Goal: Information Seeking & Learning: Learn about a topic

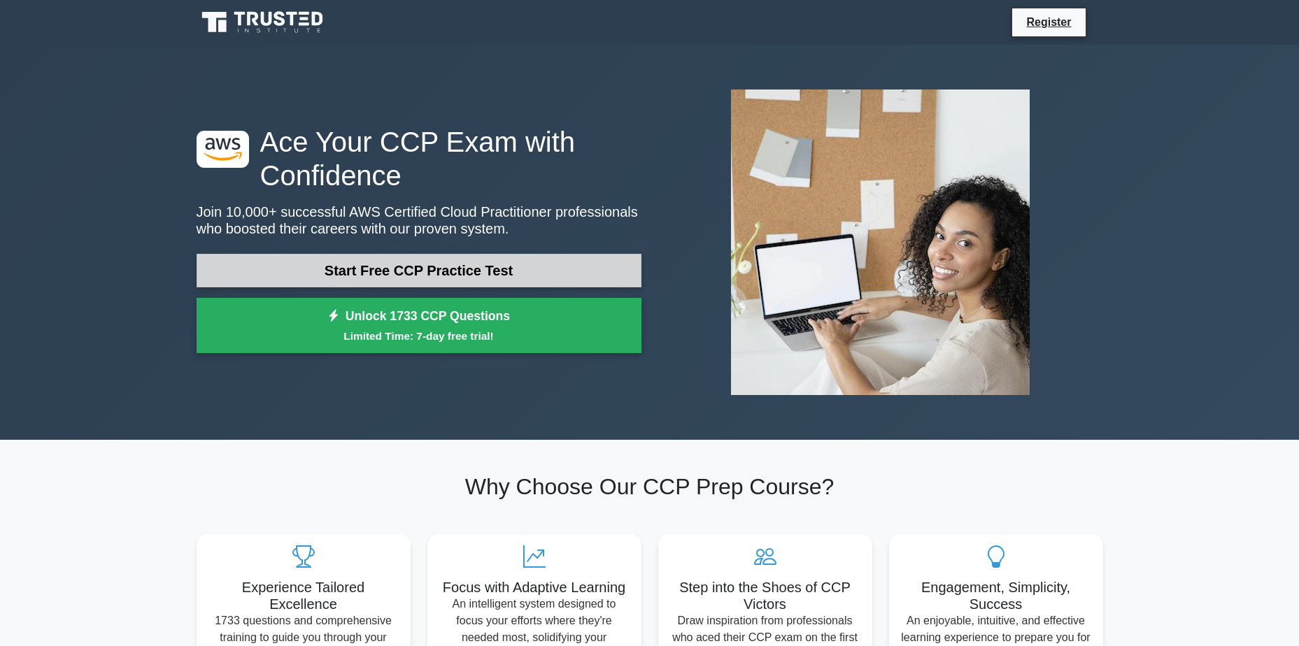
click at [425, 273] on link "Start Free CCP Practice Test" at bounding box center [419, 271] width 445 height 34
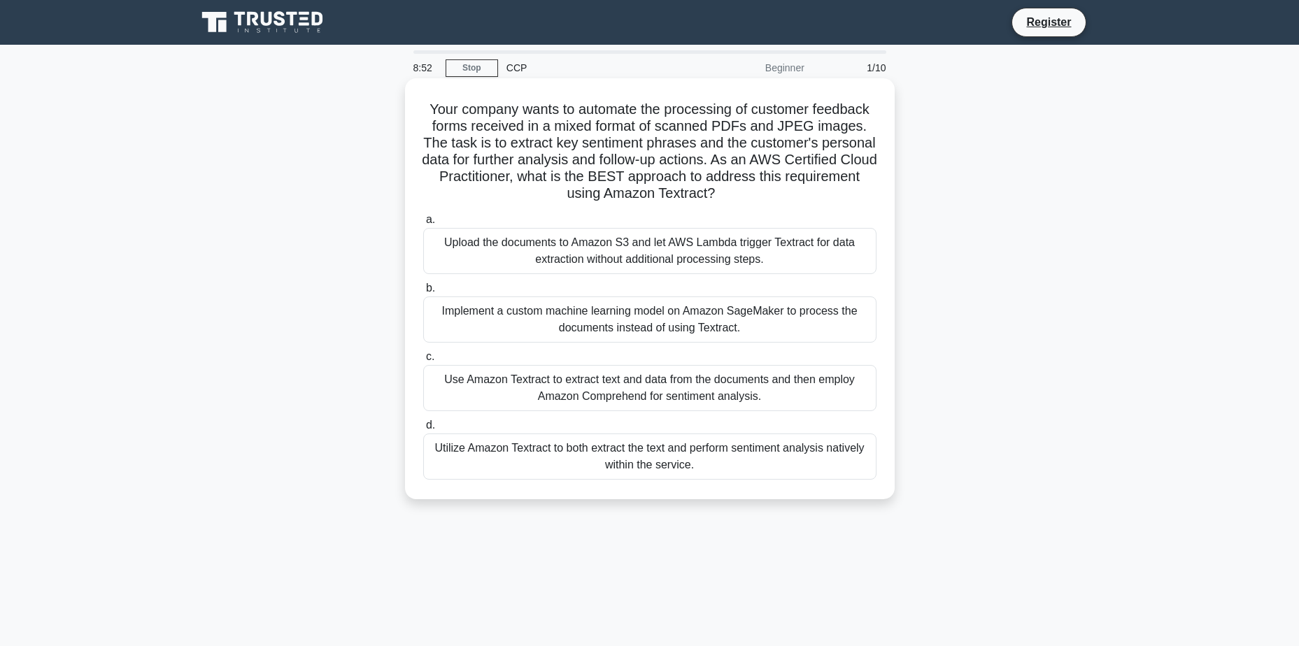
click at [678, 252] on div "Upload the documents to Amazon S3 and let AWS Lambda trigger Textract for data …" at bounding box center [649, 251] width 453 height 46
click at [423, 224] on input "a. Upload the documents to Amazon S3 and let AWS Lambda trigger Textract for da…" at bounding box center [423, 219] width 0 height 9
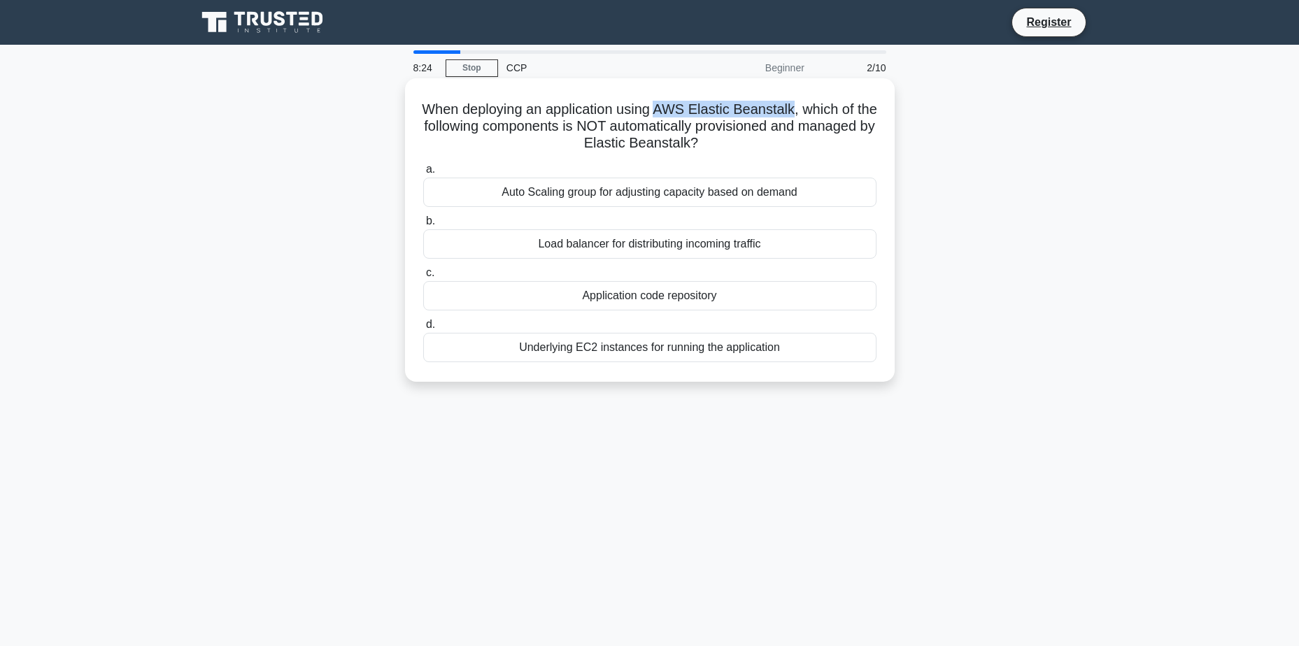
drag, startPoint x: 674, startPoint y: 105, endPoint x: 808, endPoint y: 101, distance: 134.3
click at [808, 101] on h5 "When deploying an application using AWS Elastic Beanstalk, which of the followi…" at bounding box center [650, 127] width 456 height 52
copy h5 "AWS Elastic Beanstalk"
click at [627, 345] on div "Underlying EC2 instances for running the application" at bounding box center [649, 347] width 453 height 29
click at [423, 329] on input "d. Underlying EC2 instances for running the application" at bounding box center [423, 324] width 0 height 9
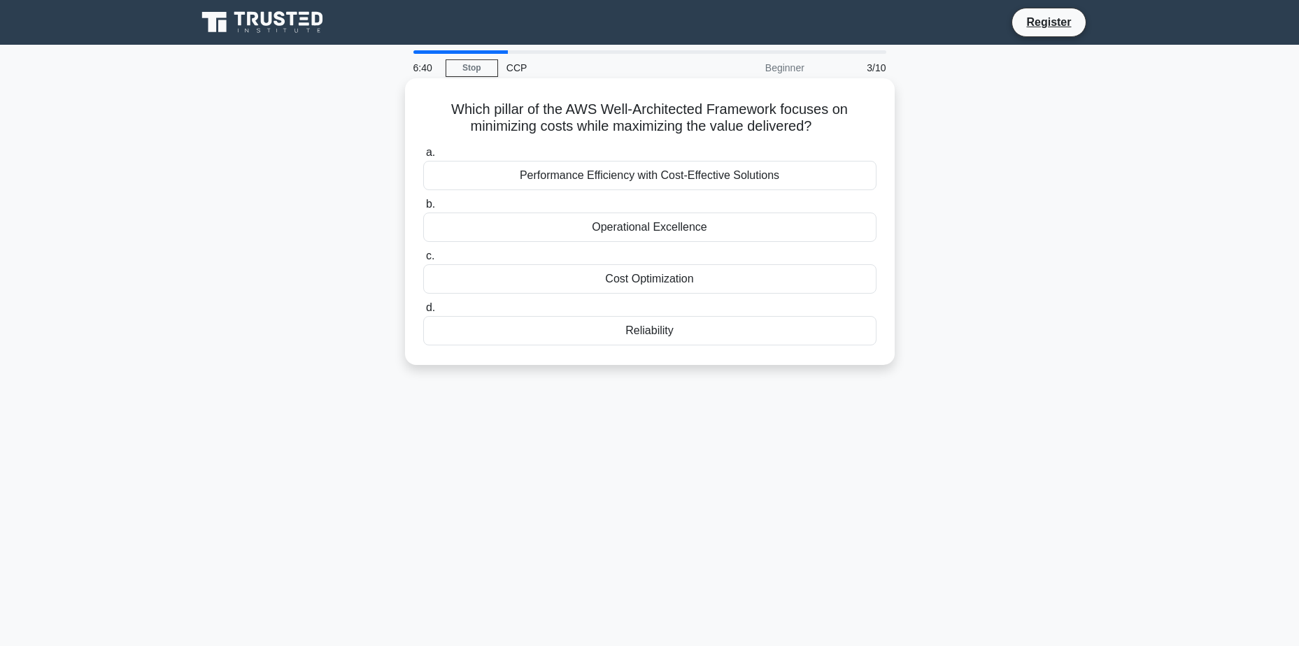
drag, startPoint x: 445, startPoint y: 108, endPoint x: 827, endPoint y: 131, distance: 382.6
click at [827, 131] on h5 "Which pillar of the AWS Well-Architected Framework focuses on minimizing costs …" at bounding box center [650, 118] width 456 height 35
copy h5 "Which pillar of the AWS Well-Architected Framework focuses on minimizing costs …"
click at [578, 186] on div "Performance Efficiency with Cost-Effective Solutions" at bounding box center [649, 175] width 453 height 29
click at [423, 157] on input "a. Performance Efficiency with Cost-Effective Solutions" at bounding box center [423, 152] width 0 height 9
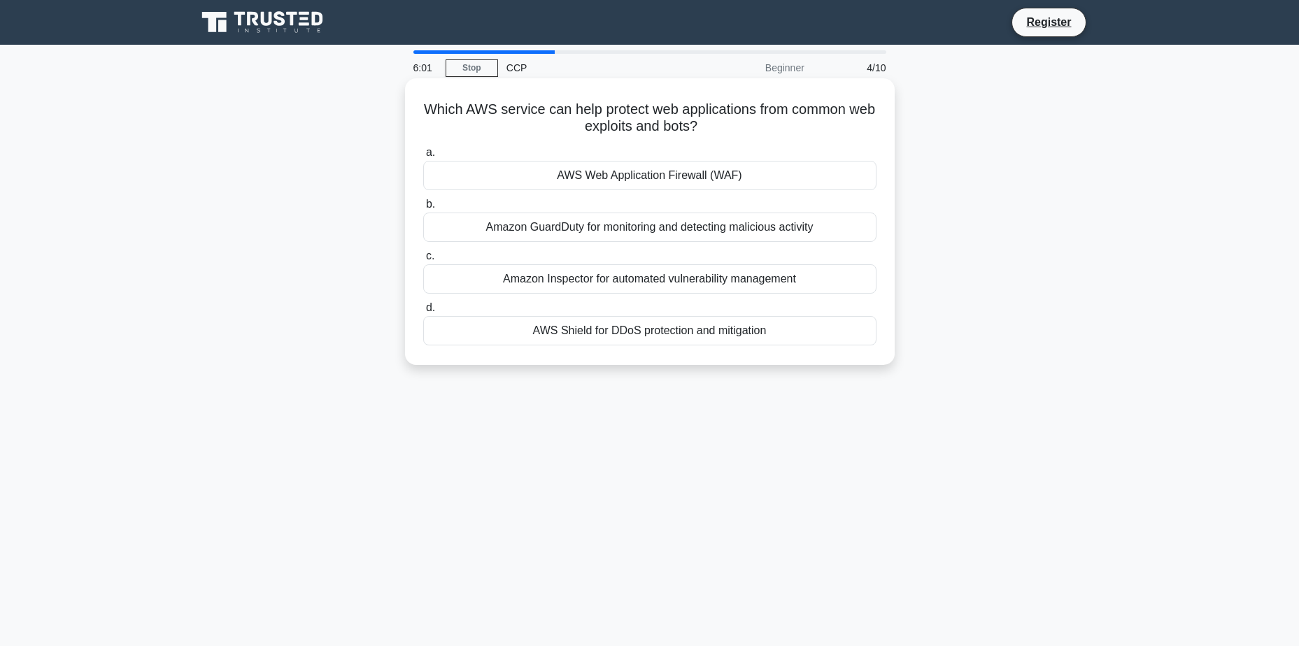
click at [726, 172] on div "AWS Web Application Firewall (WAF)" at bounding box center [649, 175] width 453 height 29
click at [423, 157] on input "a. AWS Web Application Firewall (WAF)" at bounding box center [423, 152] width 0 height 9
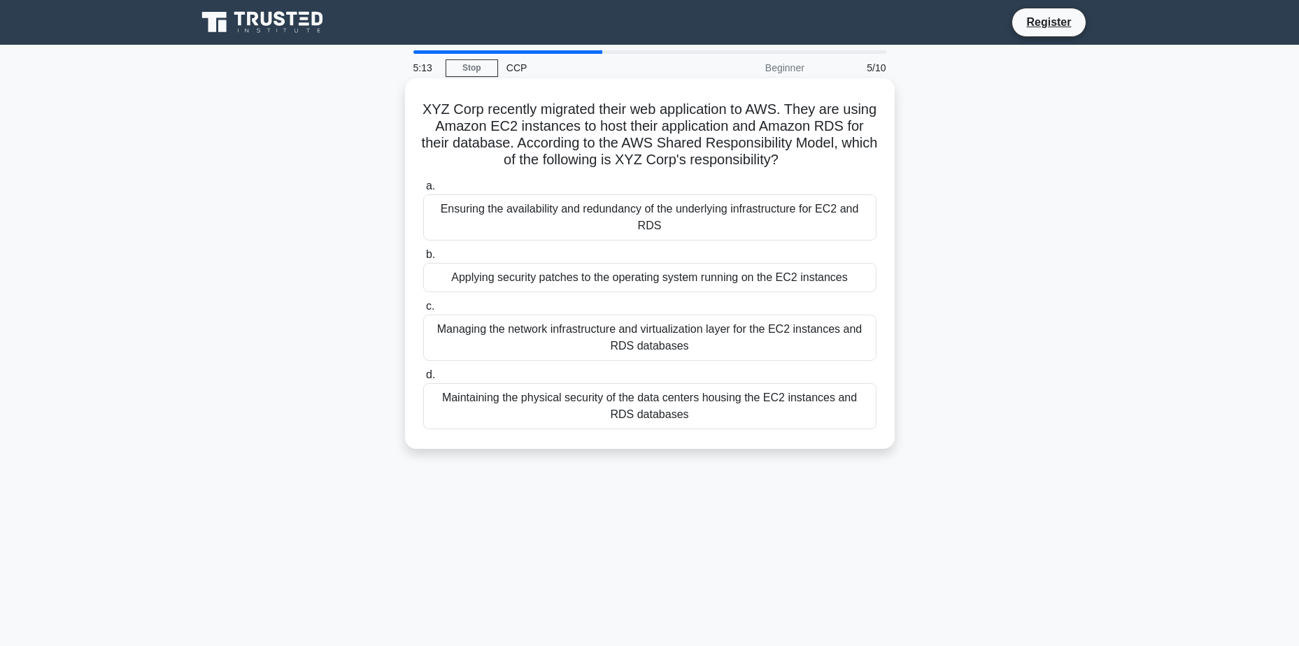
click at [702, 383] on div "Maintaining the physical security of the data centers housing the EC2 instances…" at bounding box center [649, 406] width 453 height 46
click at [423, 380] on input "d. Maintaining the physical security of the data centers housing the EC2 instan…" at bounding box center [423, 375] width 0 height 9
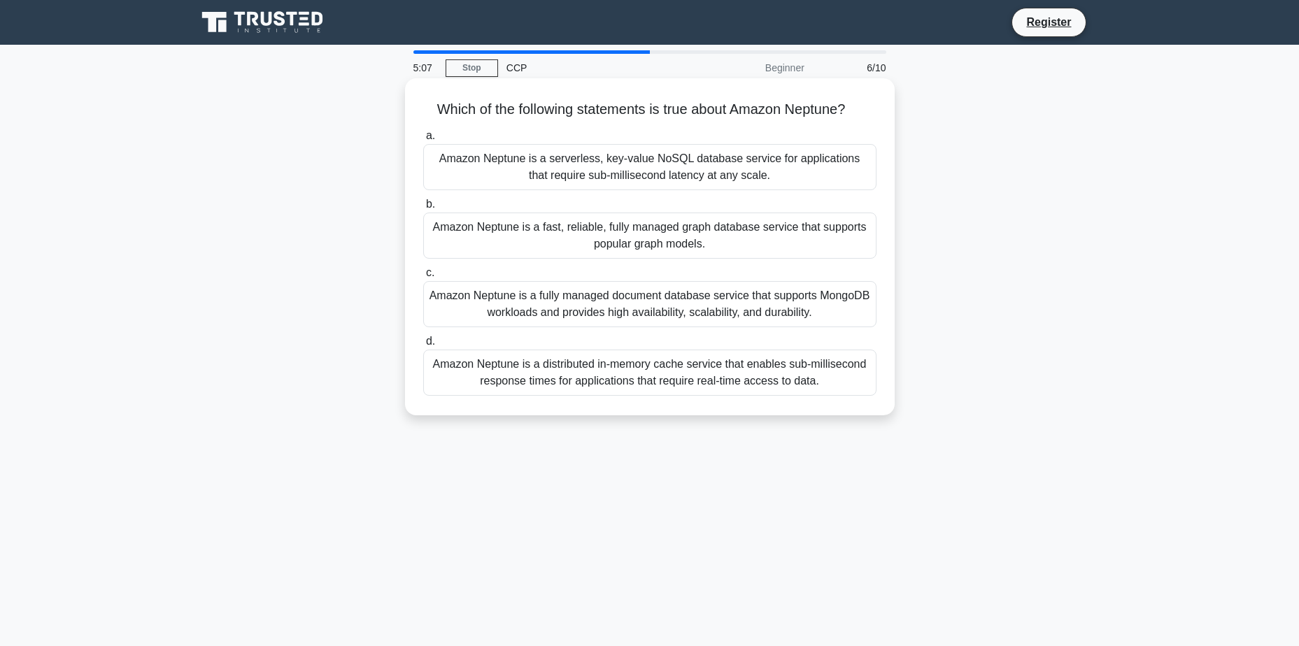
click at [453, 104] on h5 "Which of the following statements is true about Amazon Neptune? .spinner_0XTQ{t…" at bounding box center [650, 110] width 456 height 18
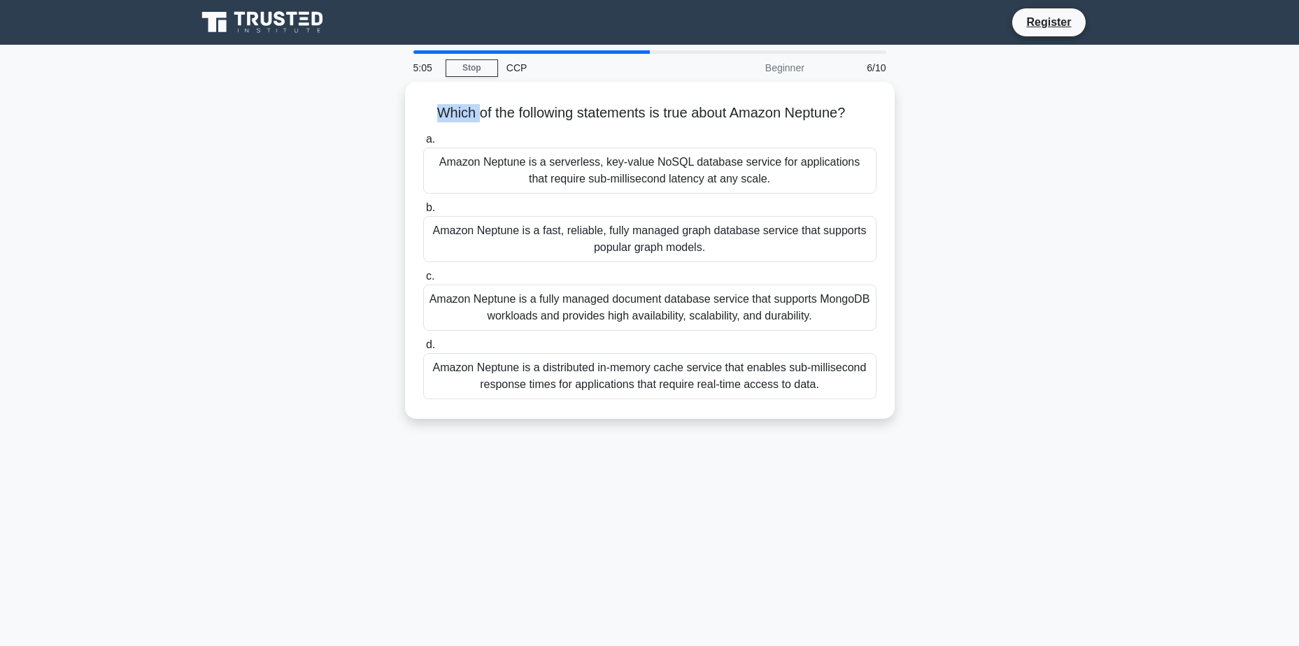
copy h5 "Which"
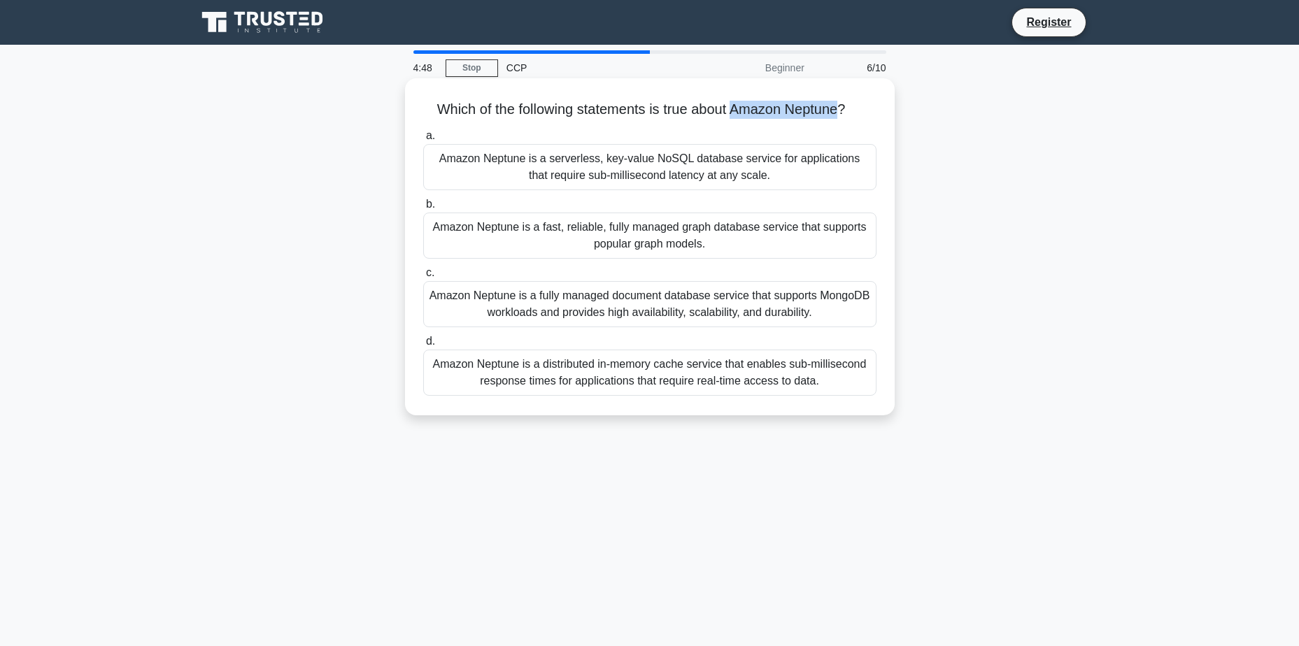
drag, startPoint x: 736, startPoint y: 108, endPoint x: 846, endPoint y: 104, distance: 109.9
click at [846, 104] on h5 "Which of the following statements is true about Amazon Neptune? .spinner_0XTQ{t…" at bounding box center [650, 110] width 456 height 18
copy h5 "Amazon Neptune"
click at [831, 229] on div "Amazon Neptune is a fast, reliable, fully managed graph database service that s…" at bounding box center [649, 236] width 453 height 46
click at [423, 209] on input "b. Amazon Neptune is a fast, reliable, fully managed graph database service tha…" at bounding box center [423, 204] width 0 height 9
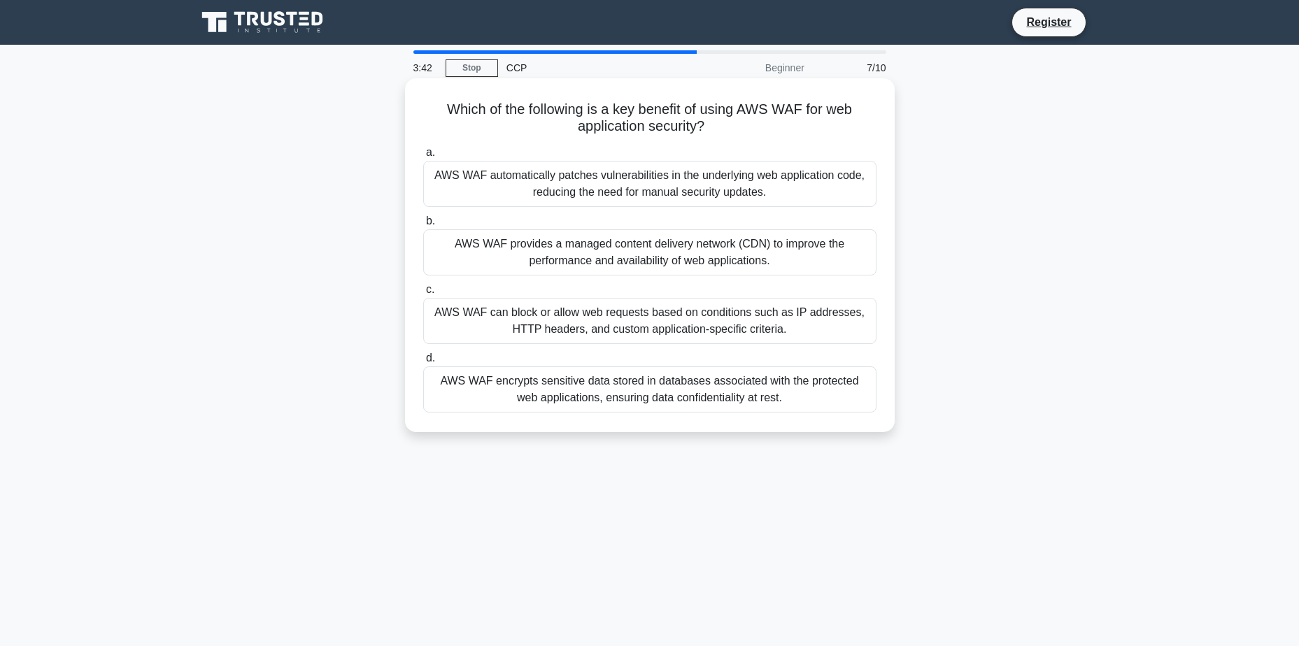
click at [615, 307] on div "AWS WAF can block or allow web requests based on conditions such as IP addresse…" at bounding box center [649, 321] width 453 height 46
click at [423, 294] on input "c. AWS WAF can block or allow web requests based on conditions such as IP addre…" at bounding box center [423, 289] width 0 height 9
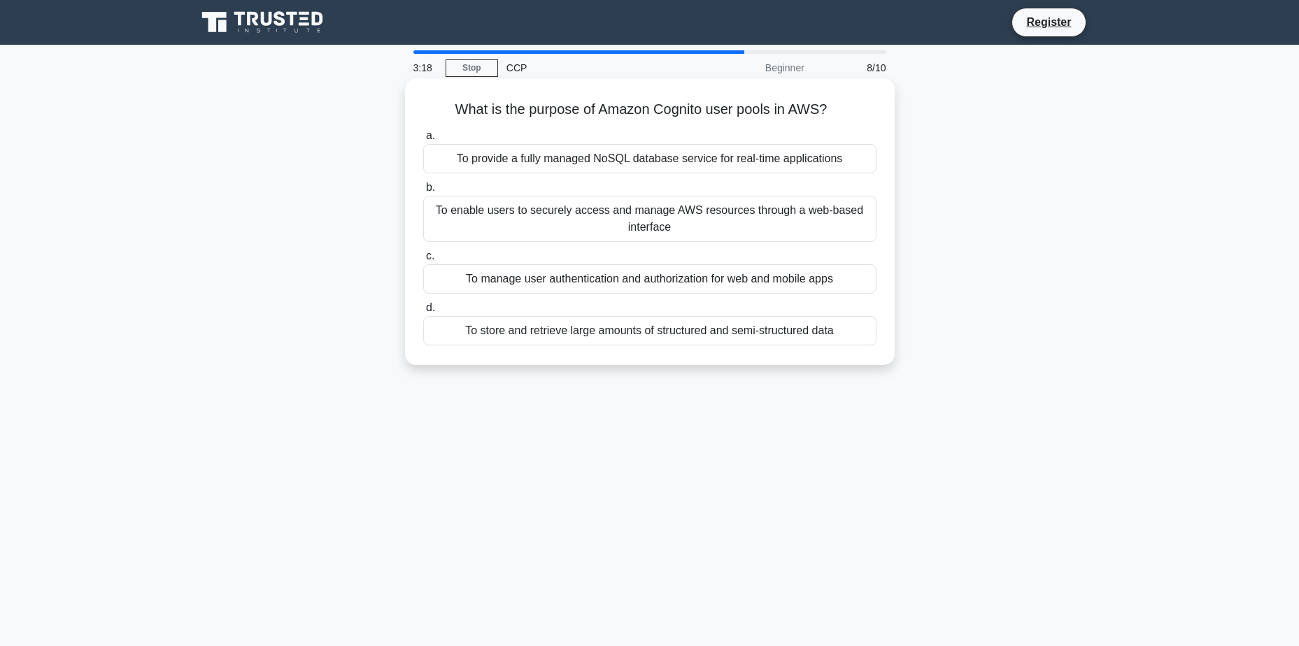
click at [601, 283] on div "To manage user authentication and authorization for web and mobile apps" at bounding box center [649, 278] width 453 height 29
click at [423, 261] on input "c. To manage user authentication and authorization for web and mobile apps" at bounding box center [423, 256] width 0 height 9
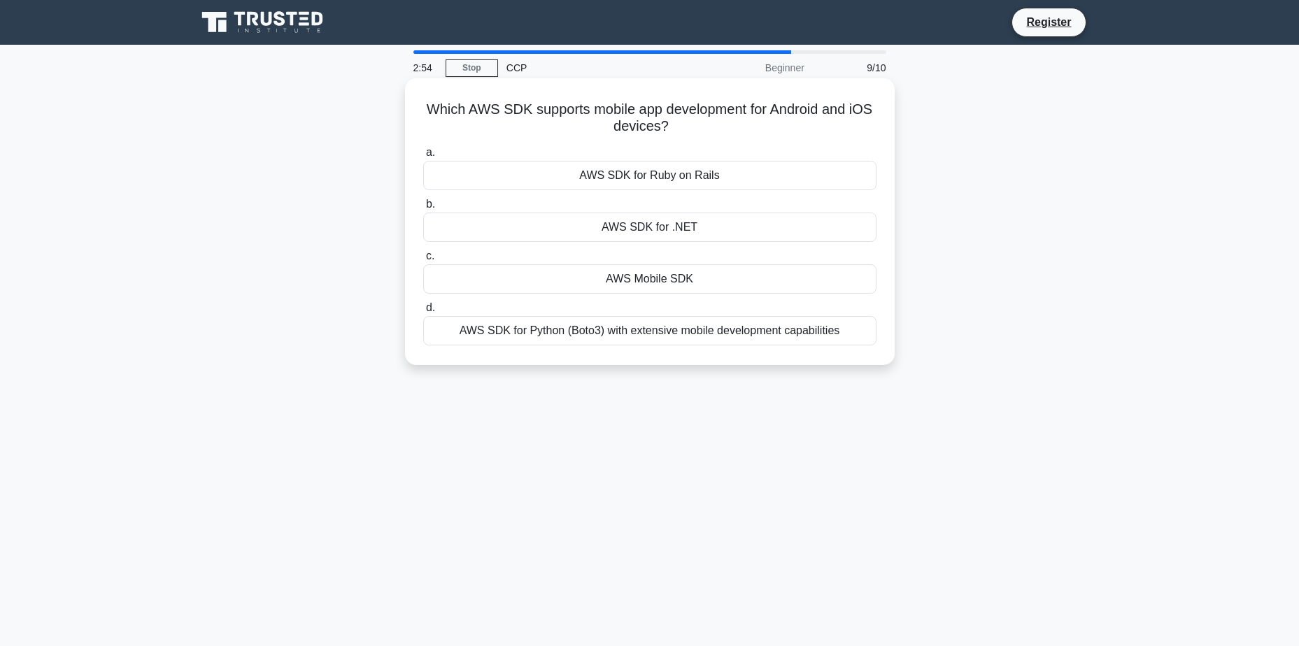
click at [608, 273] on div "AWS Mobile SDK" at bounding box center [649, 278] width 453 height 29
click at [423, 261] on input "c. AWS Mobile SDK" at bounding box center [423, 256] width 0 height 9
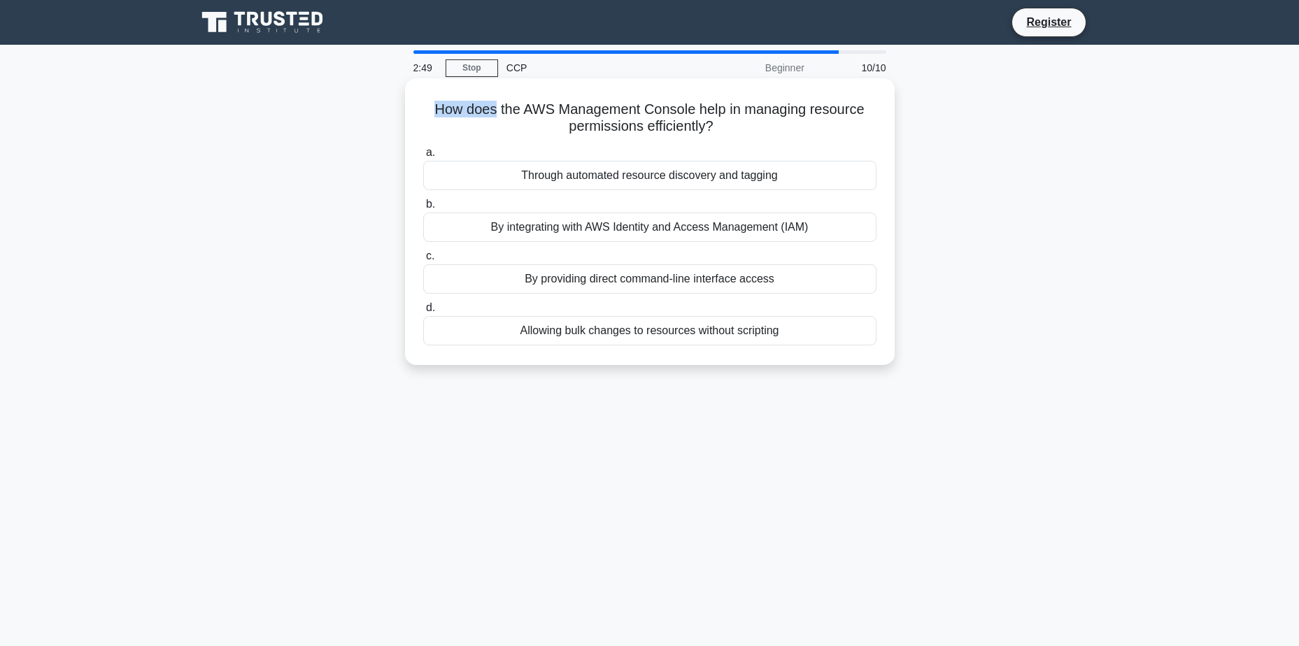
drag, startPoint x: 430, startPoint y: 113, endPoint x: 494, endPoint y: 115, distance: 63.7
click at [494, 115] on h5 "How does the AWS Management Console help in managing resource permissions effic…" at bounding box center [650, 118] width 456 height 35
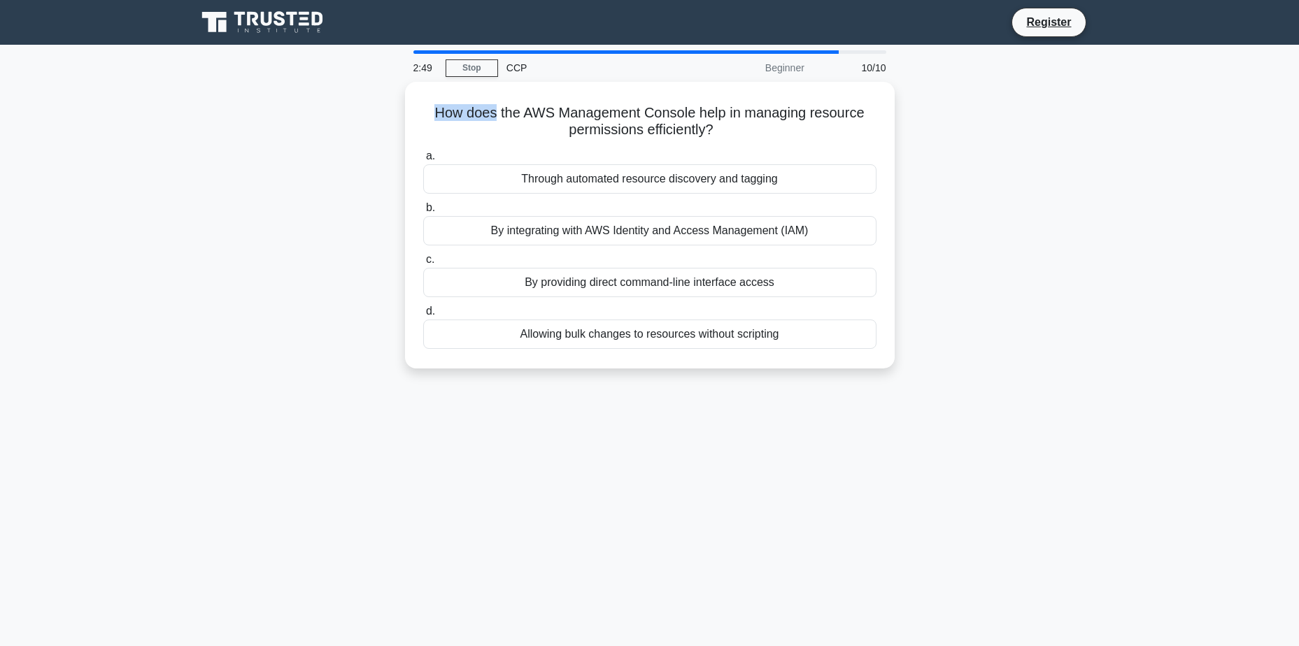
copy h5 "How does"
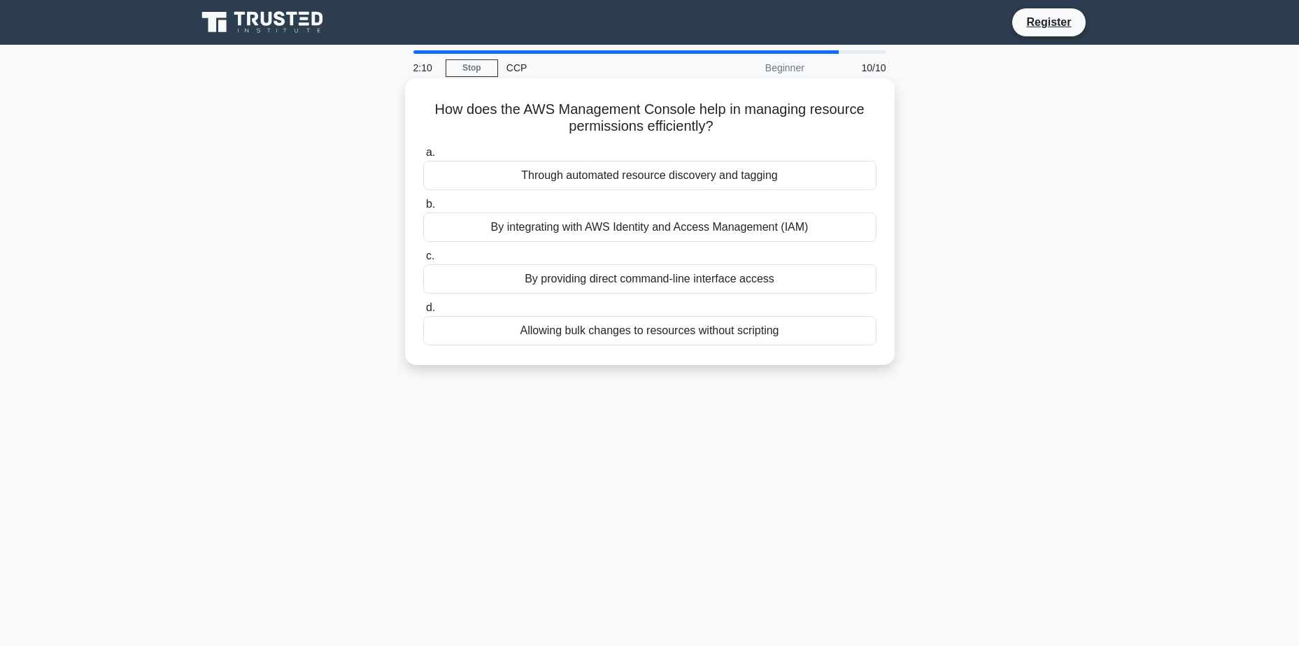
click at [783, 234] on div "By integrating with AWS Identity and Access Management (IAM)" at bounding box center [649, 227] width 453 height 29
click at [423, 209] on input "b. By integrating with AWS Identity and Access Management (IAM)" at bounding box center [423, 204] width 0 height 9
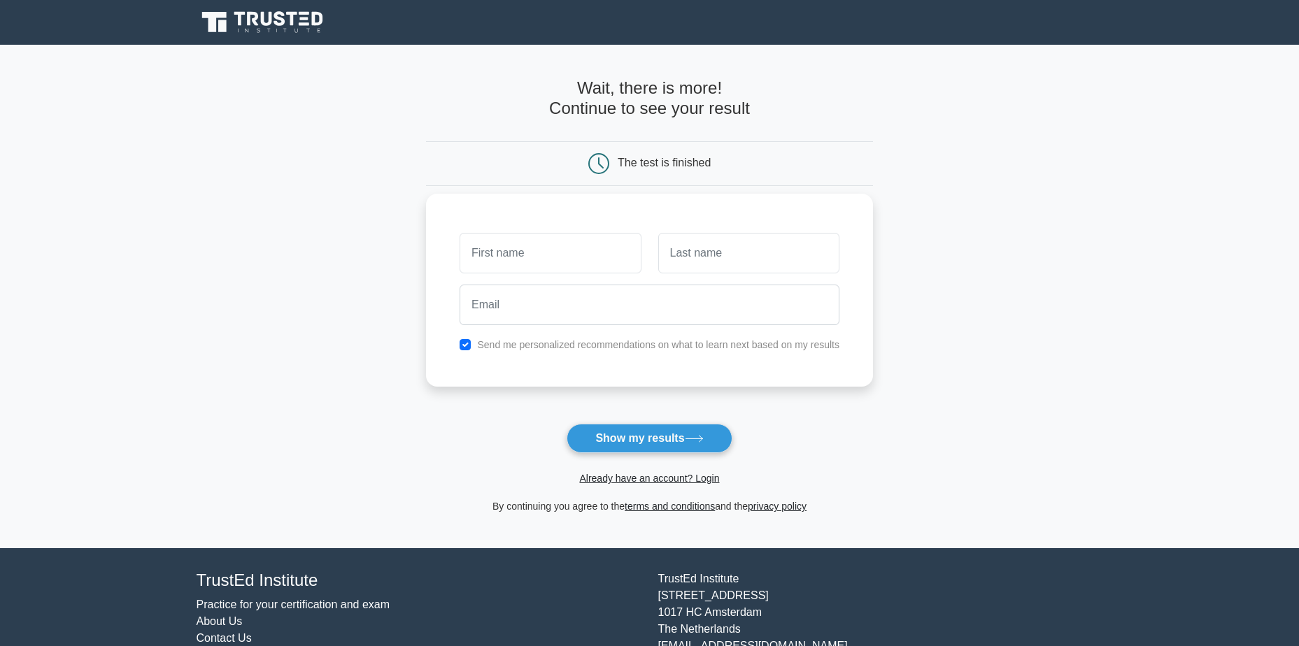
click at [588, 250] on input "text" at bounding box center [549, 253] width 181 height 41
type input "[PERSON_NAME]"
click at [685, 264] on input "text" at bounding box center [748, 253] width 181 height 41
type input "Garate"
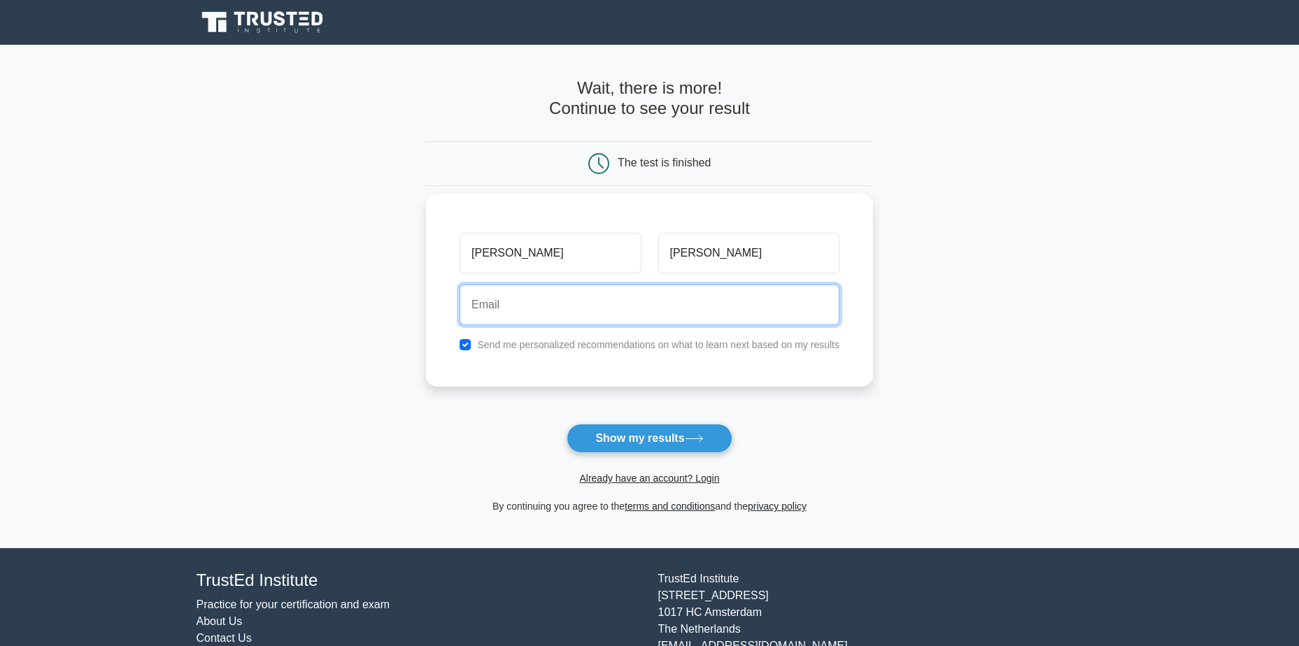
click at [491, 286] on input "email" at bounding box center [649, 305] width 380 height 41
type input "rgarate89@gmail.com"
drag, startPoint x: 640, startPoint y: 447, endPoint x: 569, endPoint y: 346, distance: 123.4
click at [569, 346] on form "Wait, there is more! Continue to see your result The test is finished Rafael" at bounding box center [649, 296] width 447 height 436
click at [541, 288] on input "rgarate89@gmail.com" at bounding box center [649, 305] width 380 height 41
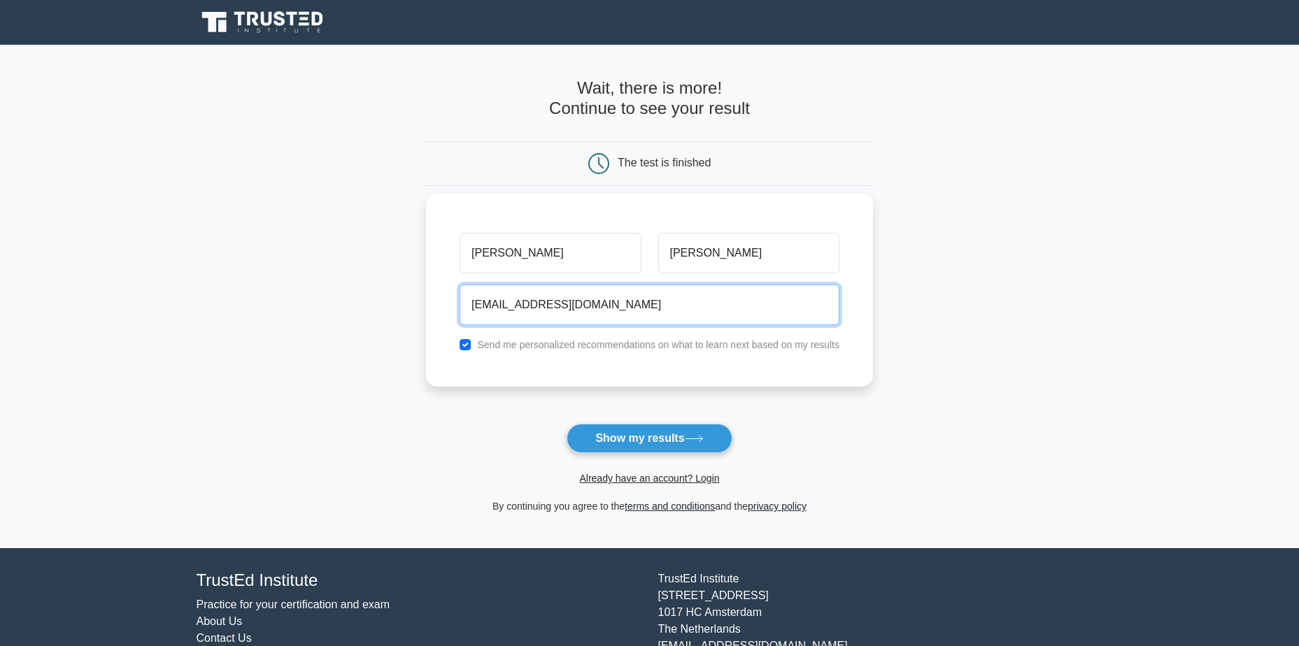
click at [541, 288] on input "rgarate89@gmail.com" at bounding box center [649, 305] width 380 height 41
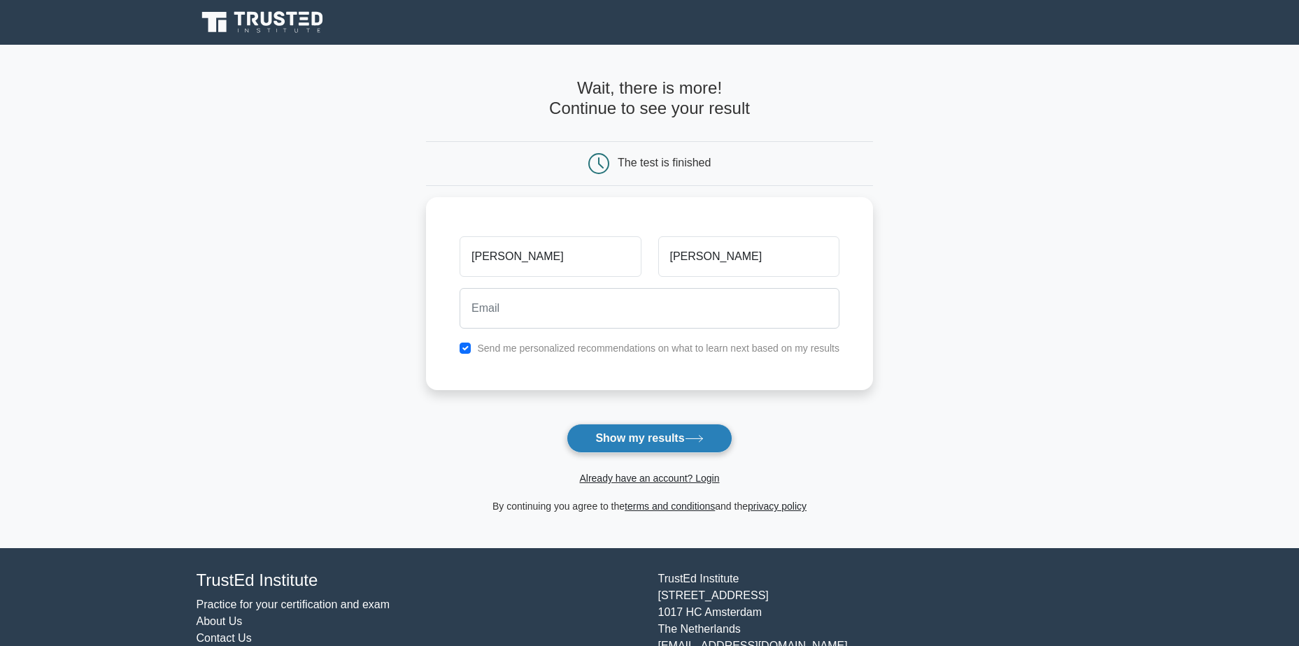
click at [633, 445] on button "Show my results" at bounding box center [648, 438] width 165 height 29
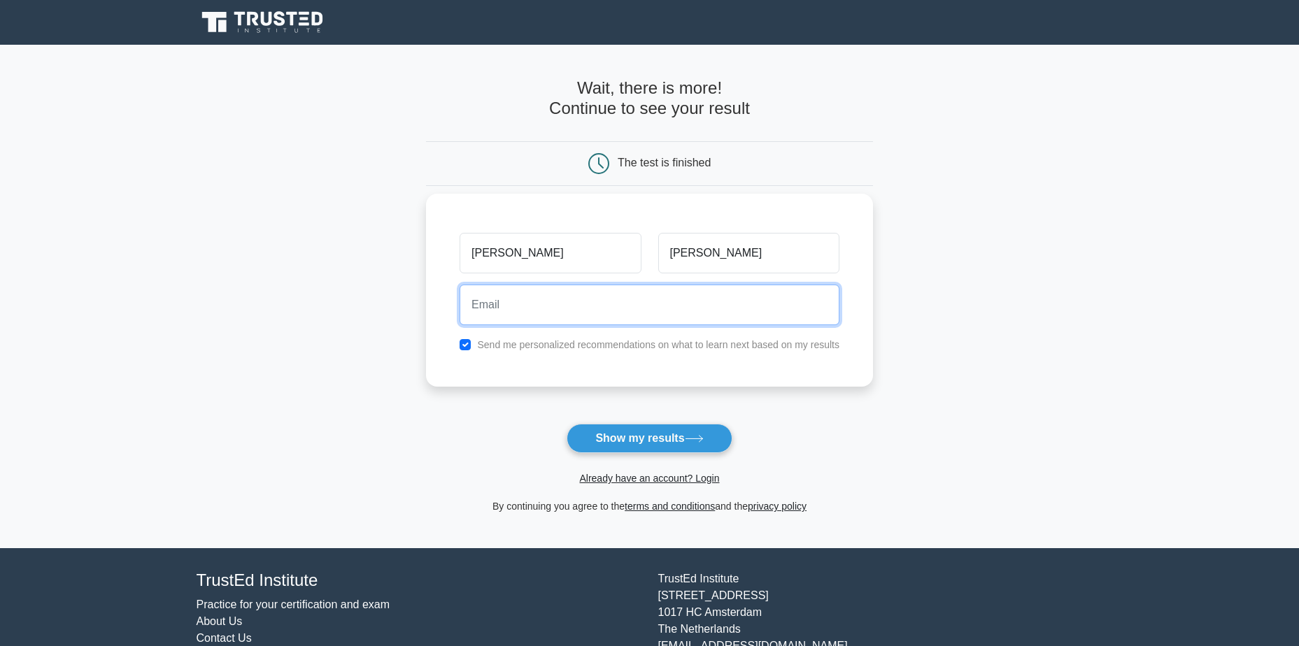
click at [588, 301] on input "email" at bounding box center [649, 305] width 380 height 41
click at [596, 310] on input "rafael.garate@evertecinc.com" at bounding box center [649, 305] width 380 height 41
type input "rgarate89@gmail.com"
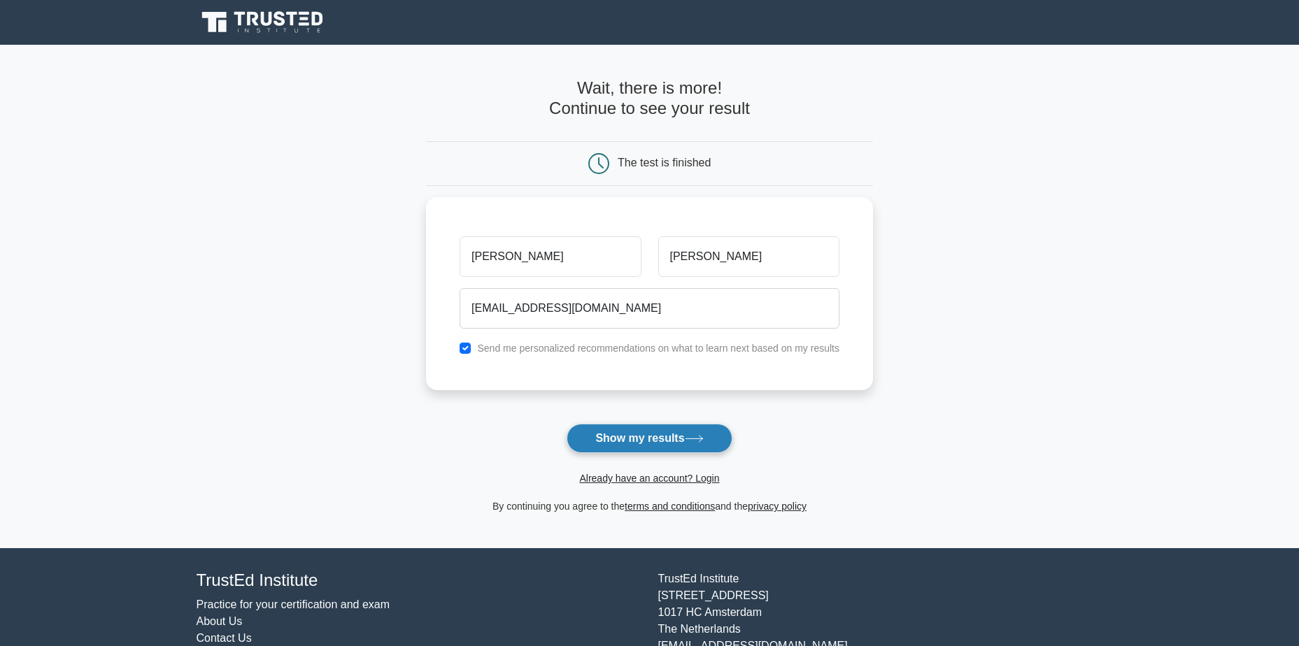
click at [619, 438] on button "Show my results" at bounding box center [648, 438] width 165 height 29
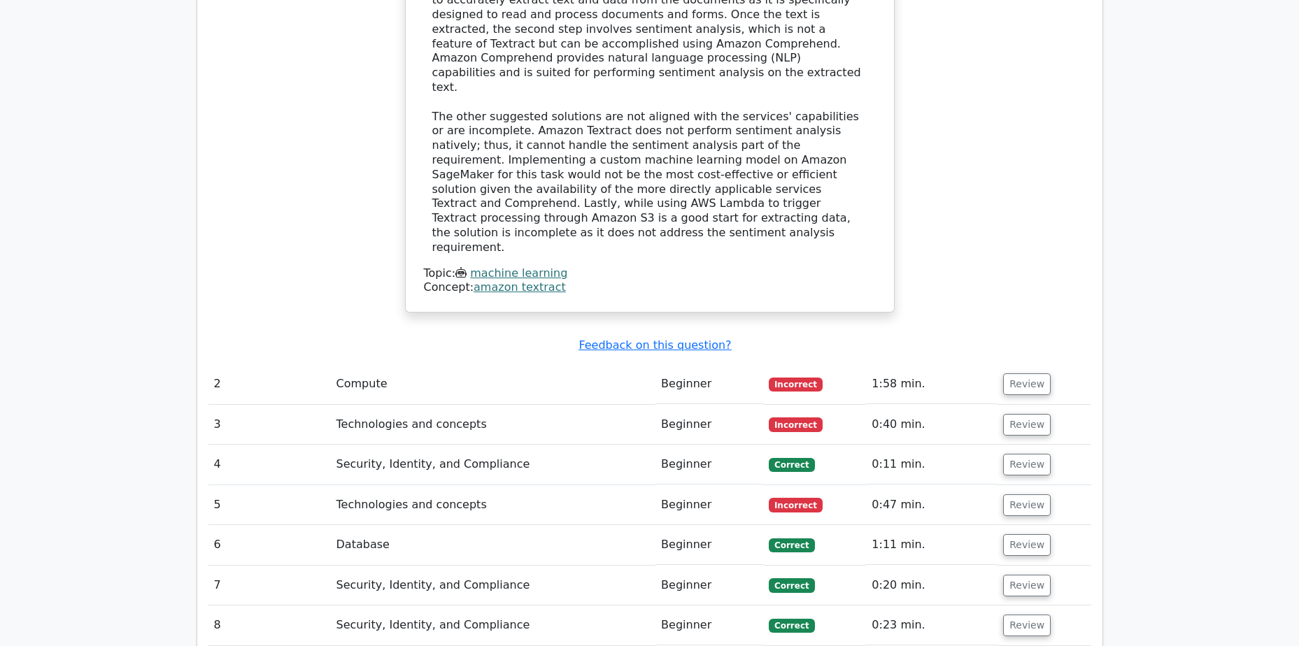
scroll to position [1671, 0]
click at [1030, 415] on button "Review" at bounding box center [1027, 426] width 48 height 22
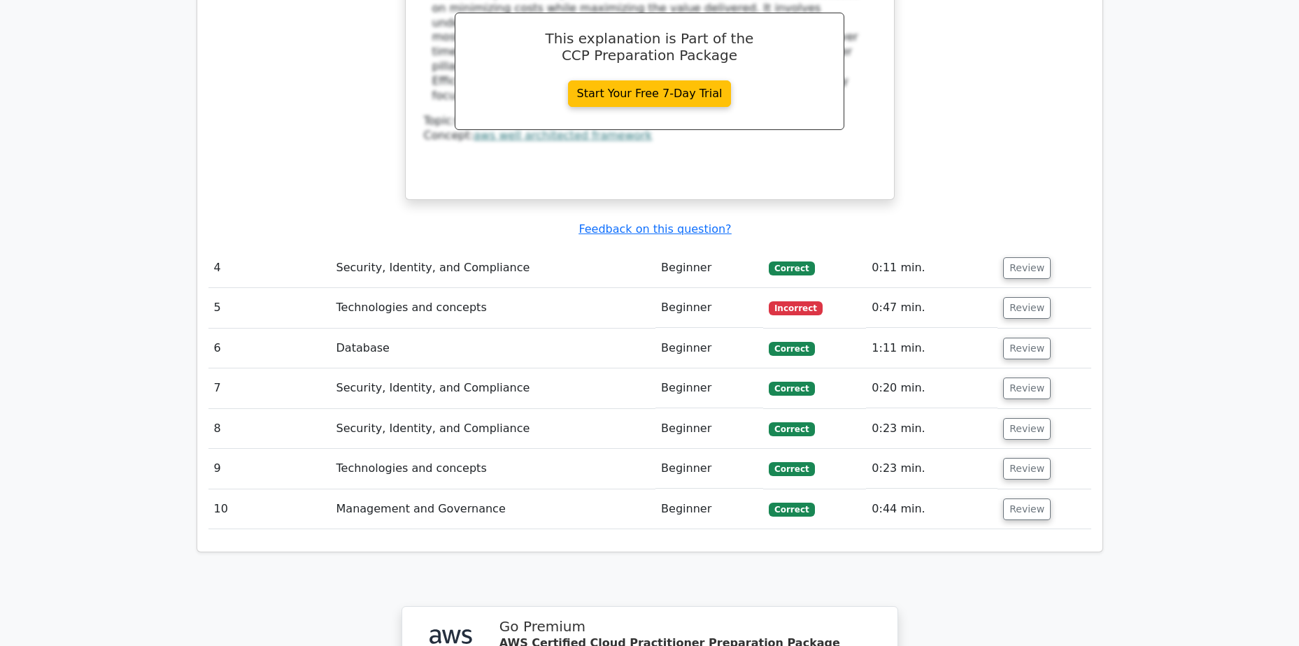
scroll to position [2441, 0]
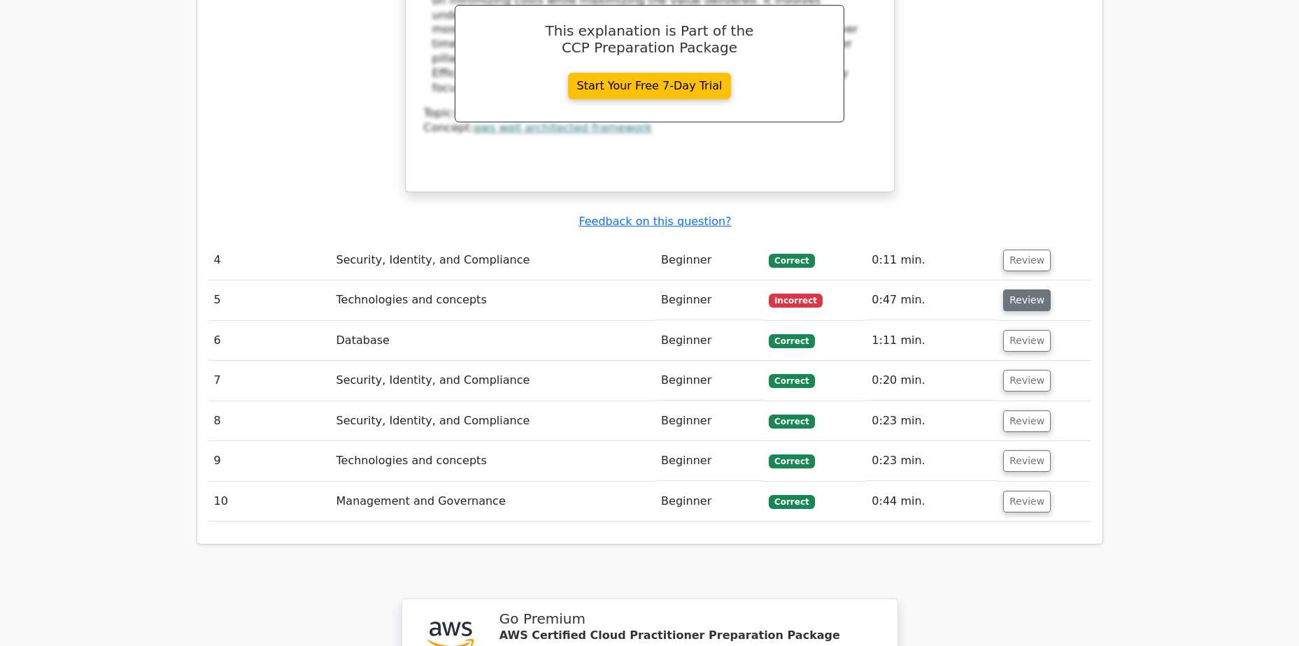
click at [1035, 290] on button "Review" at bounding box center [1027, 301] width 48 height 22
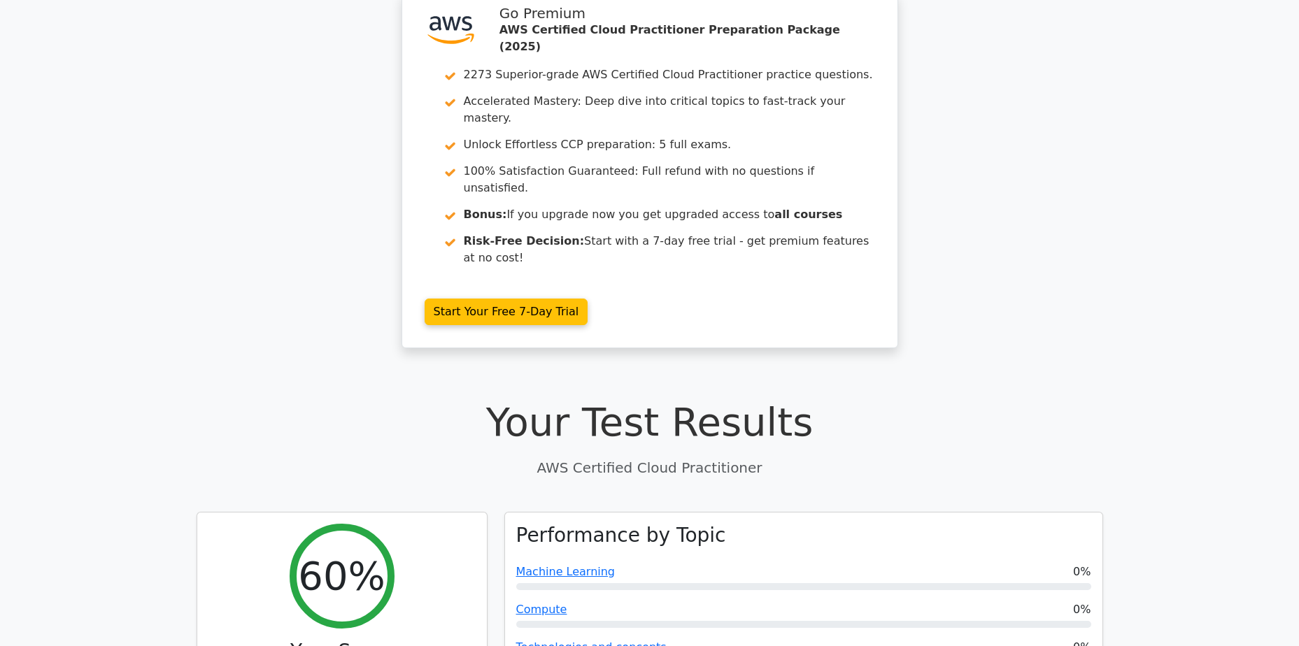
scroll to position [0, 0]
